Goal: Task Accomplishment & Management: Manage account settings

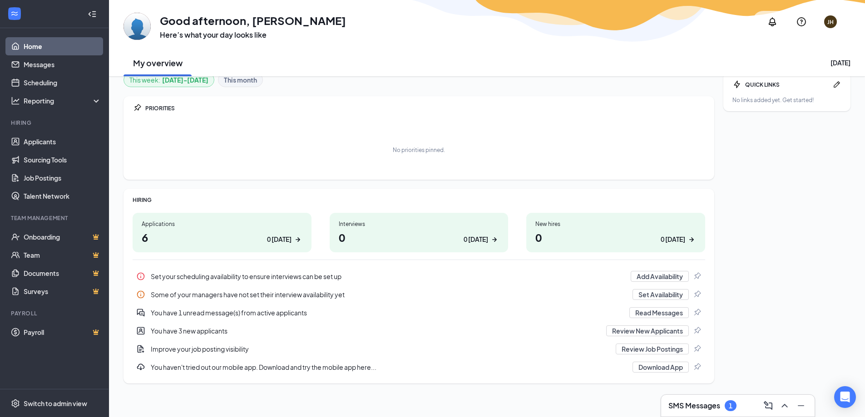
scroll to position [14, 0]
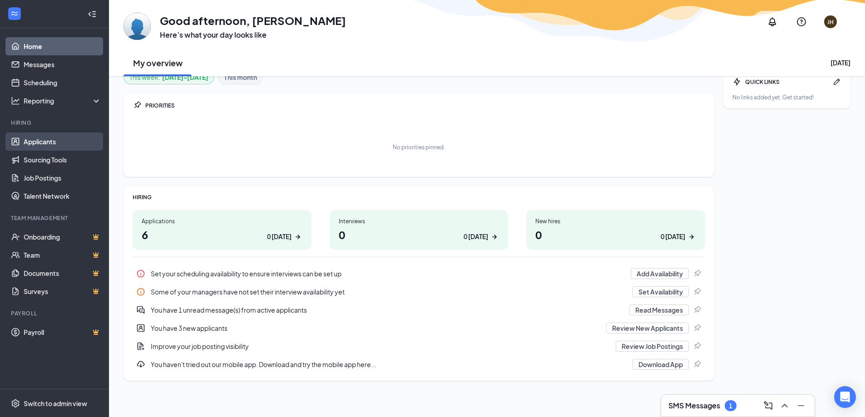
click at [42, 141] on link "Applicants" at bounding box center [63, 142] width 78 height 18
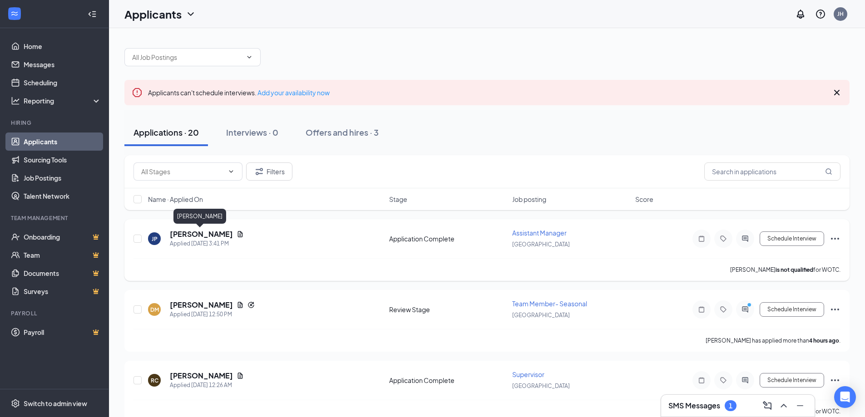
click at [198, 234] on h5 "[PERSON_NAME]" at bounding box center [201, 234] width 63 height 10
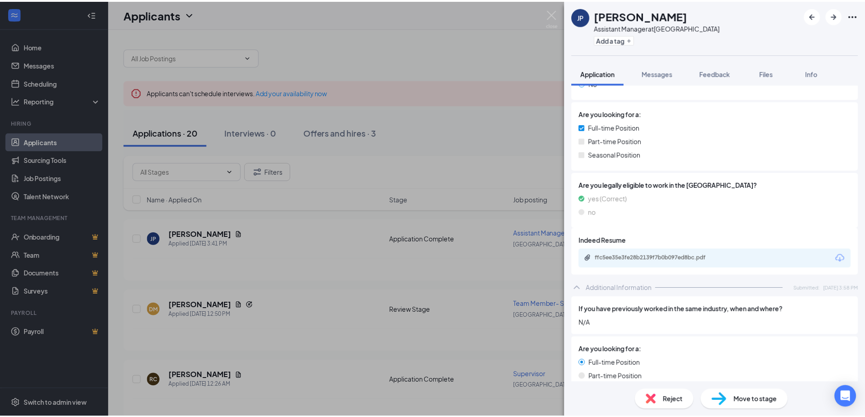
scroll to position [152, 0]
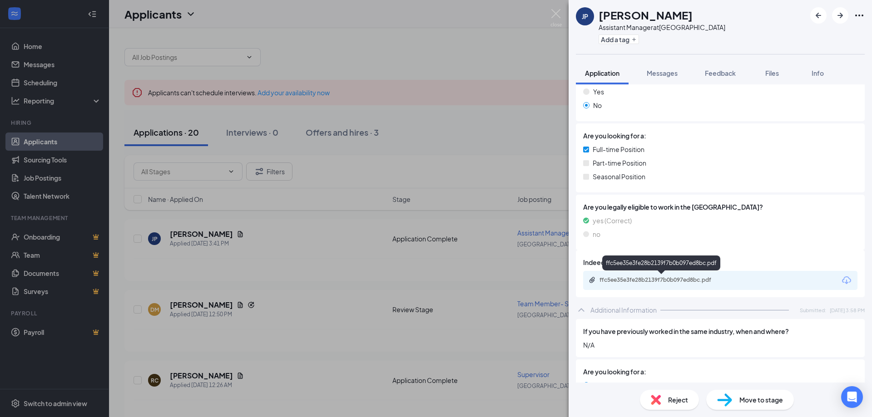
click at [668, 282] on div "ffc5ee35e3fe28b2139f7b0b097ed8bc.pdf" at bounding box center [662, 280] width 127 height 7
click at [554, 12] on img at bounding box center [555, 18] width 11 height 18
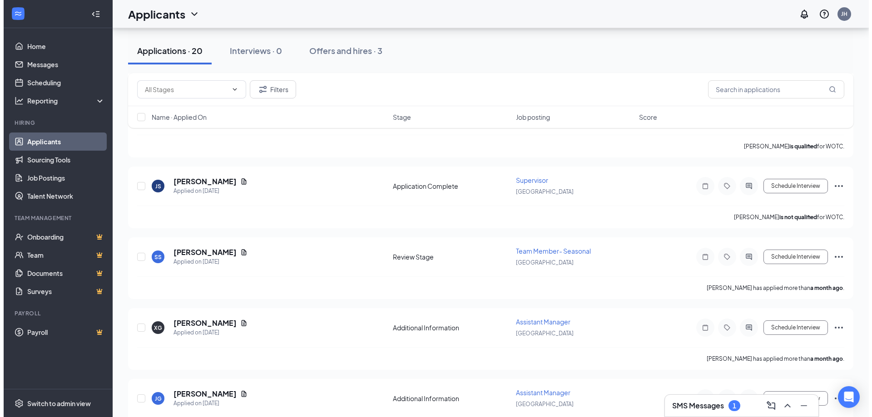
scroll to position [908, 0]
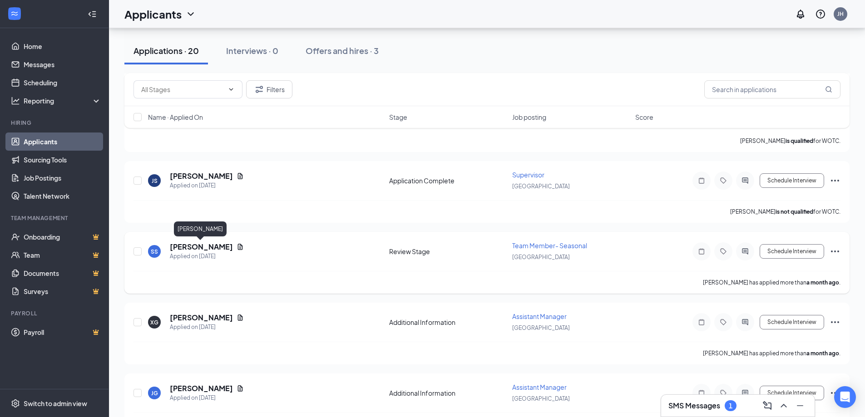
click at [186, 244] on h5 "[PERSON_NAME]" at bounding box center [201, 247] width 63 height 10
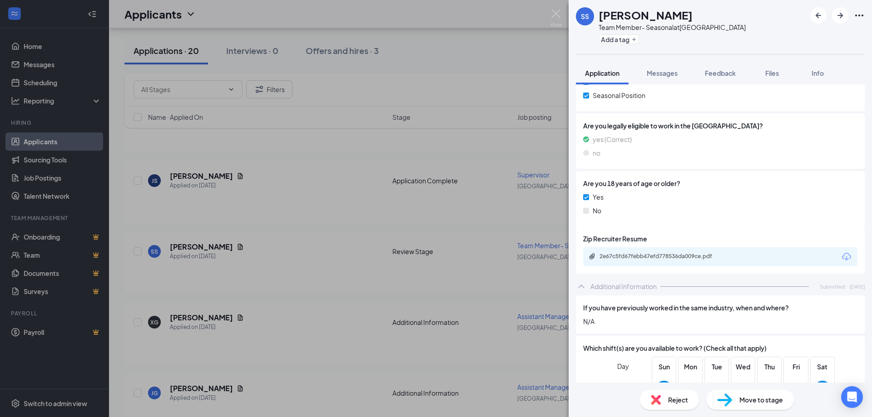
scroll to position [272, 0]
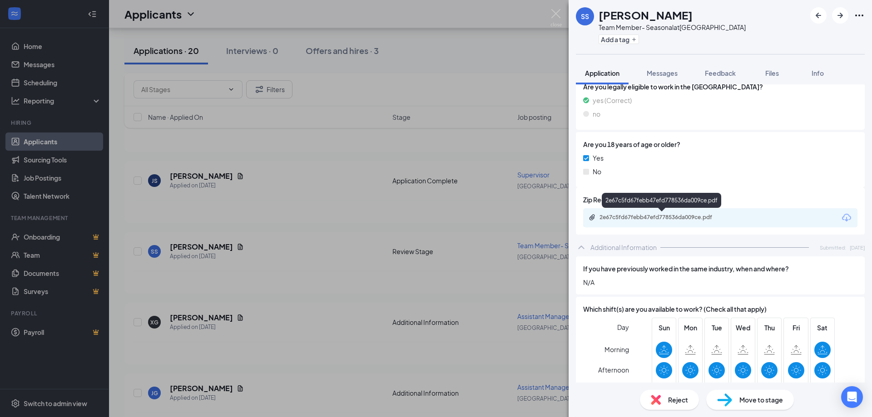
click at [679, 217] on div "2e67c5fd67febb47efd778536da009ce.pdf" at bounding box center [662, 217] width 127 height 7
